Goal: Task Accomplishment & Management: Manage account settings

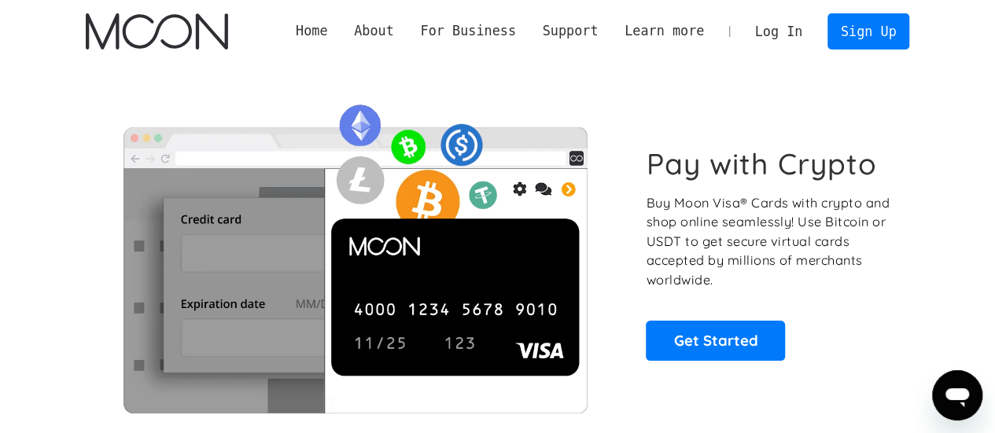
click at [793, 31] on link "Log In" at bounding box center [779, 31] width 74 height 35
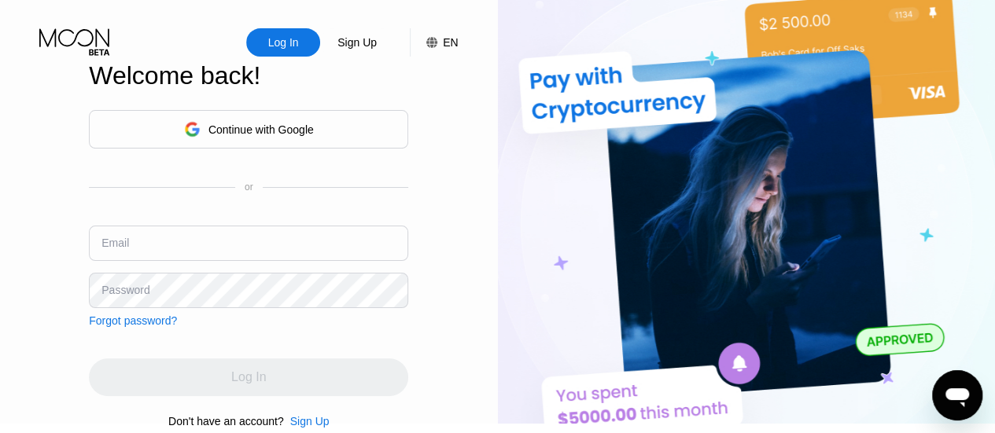
click at [909, 348] on img at bounding box center [747, 212] width 498 height 424
click at [338, 145] on div "Continue with Google" at bounding box center [248, 129] width 319 height 39
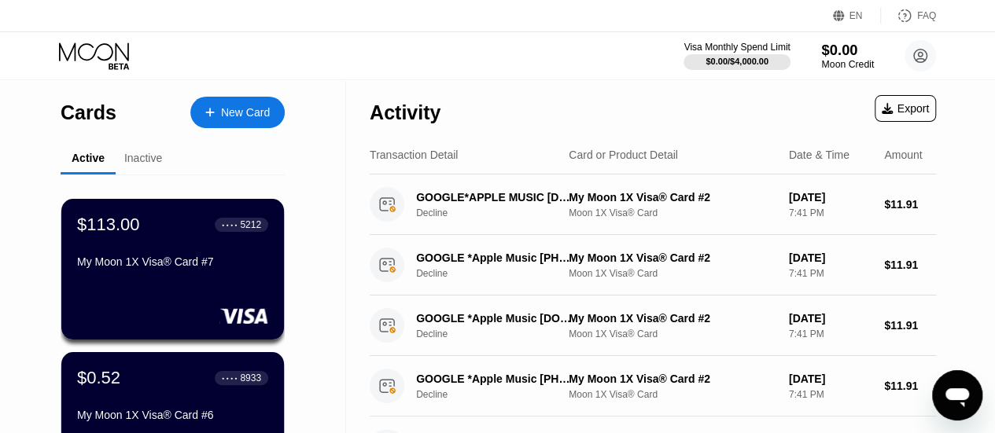
click at [852, 55] on div "$0.00" at bounding box center [847, 50] width 53 height 17
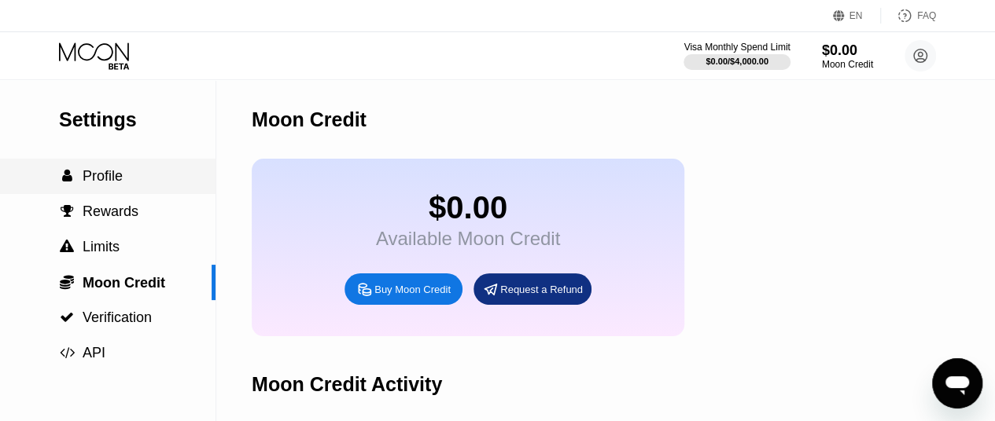
click at [135, 170] on div " Profile" at bounding box center [107, 176] width 215 height 35
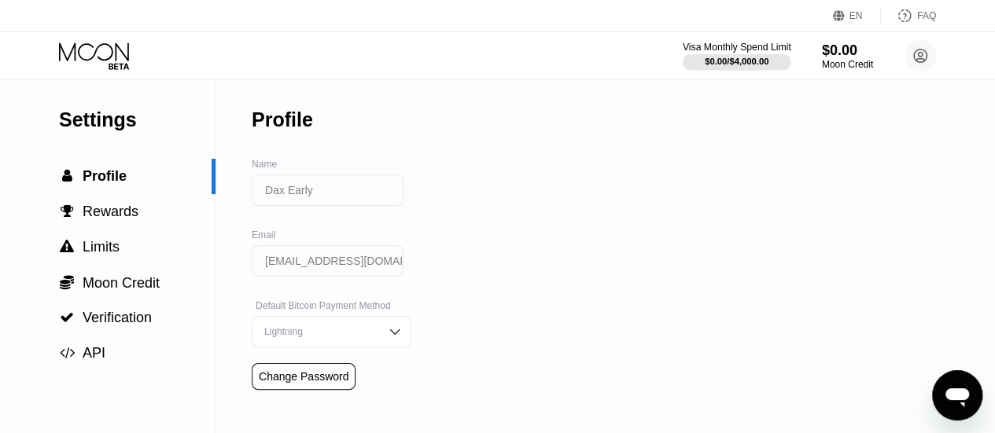
click at [756, 57] on div "$0.00 / $4,000.00" at bounding box center [737, 61] width 64 height 9
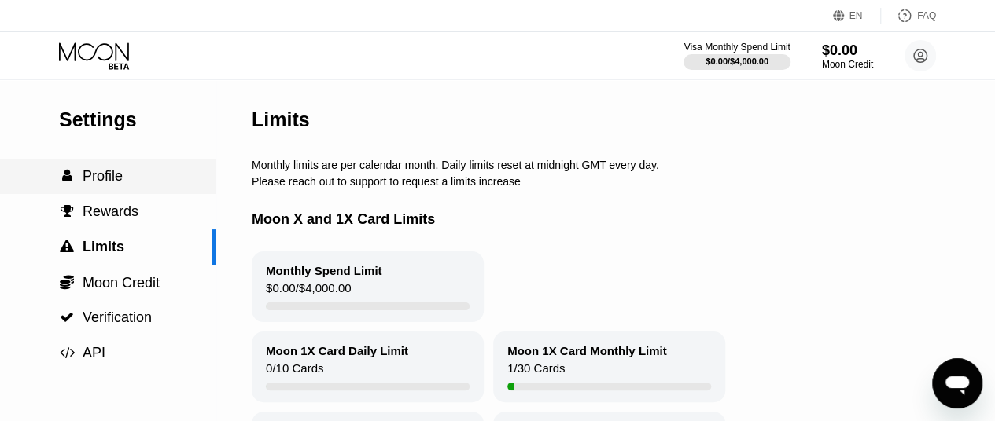
click at [98, 181] on span "Profile" at bounding box center [103, 176] width 40 height 16
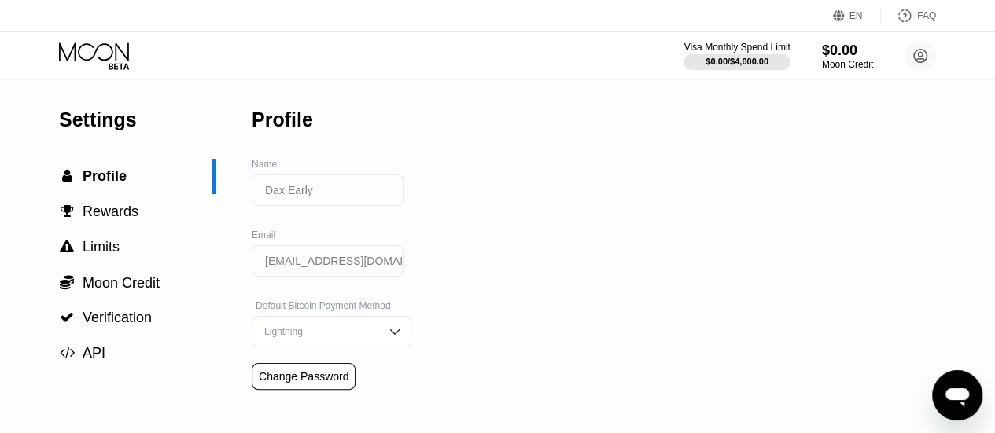
click at [104, 53] on icon at bounding box center [95, 56] width 73 height 28
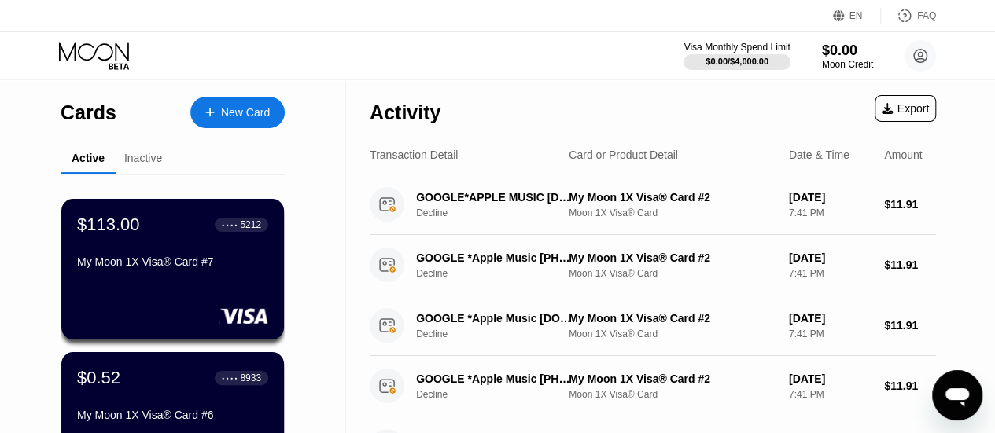
click at [148, 249] on div "$113.00 ● ● ● ● 5212 My Moon 1X Visa® Card #7" at bounding box center [172, 245] width 191 height 60
